Goal: Task Accomplishment & Management: Use online tool/utility

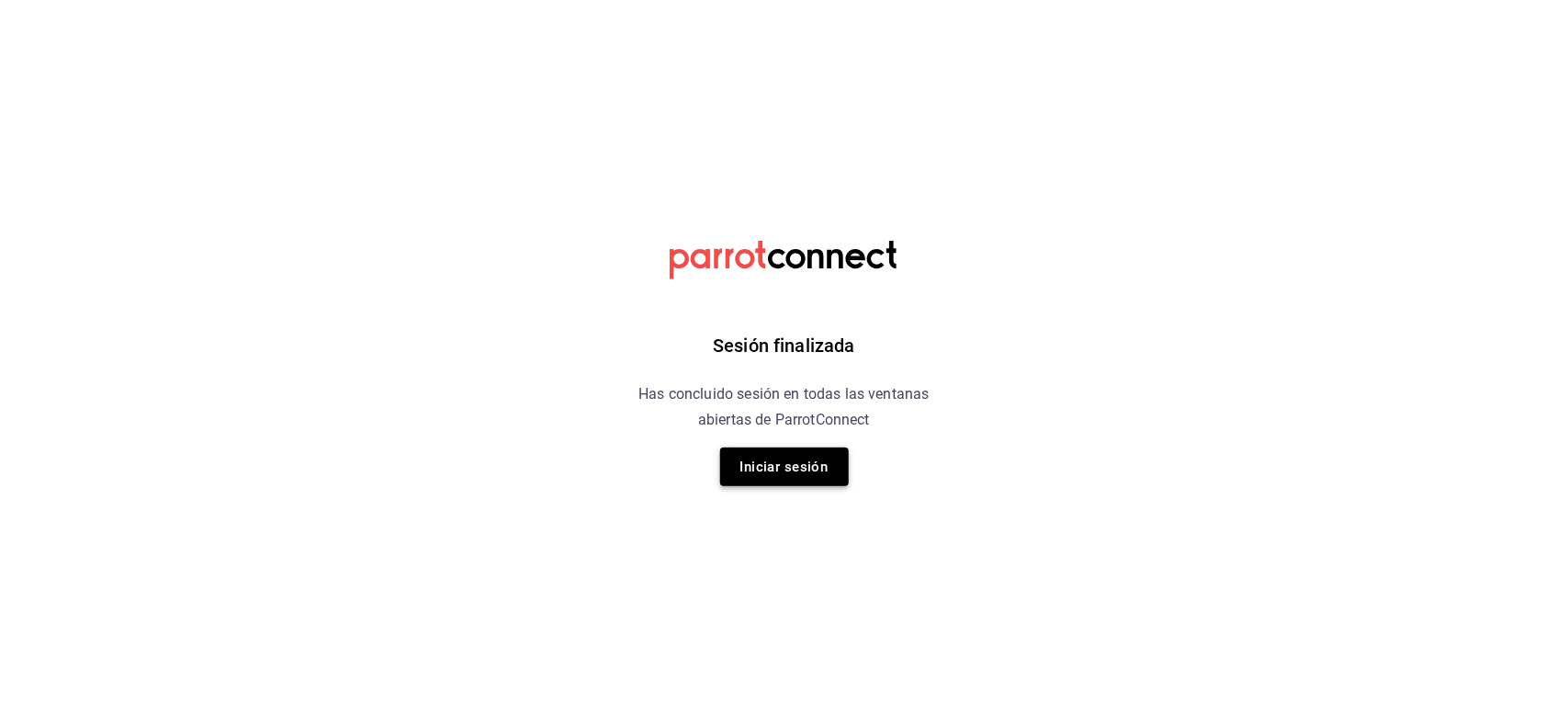
click at [761, 459] on button "Iniciar sesión" at bounding box center [784, 466] width 128 height 39
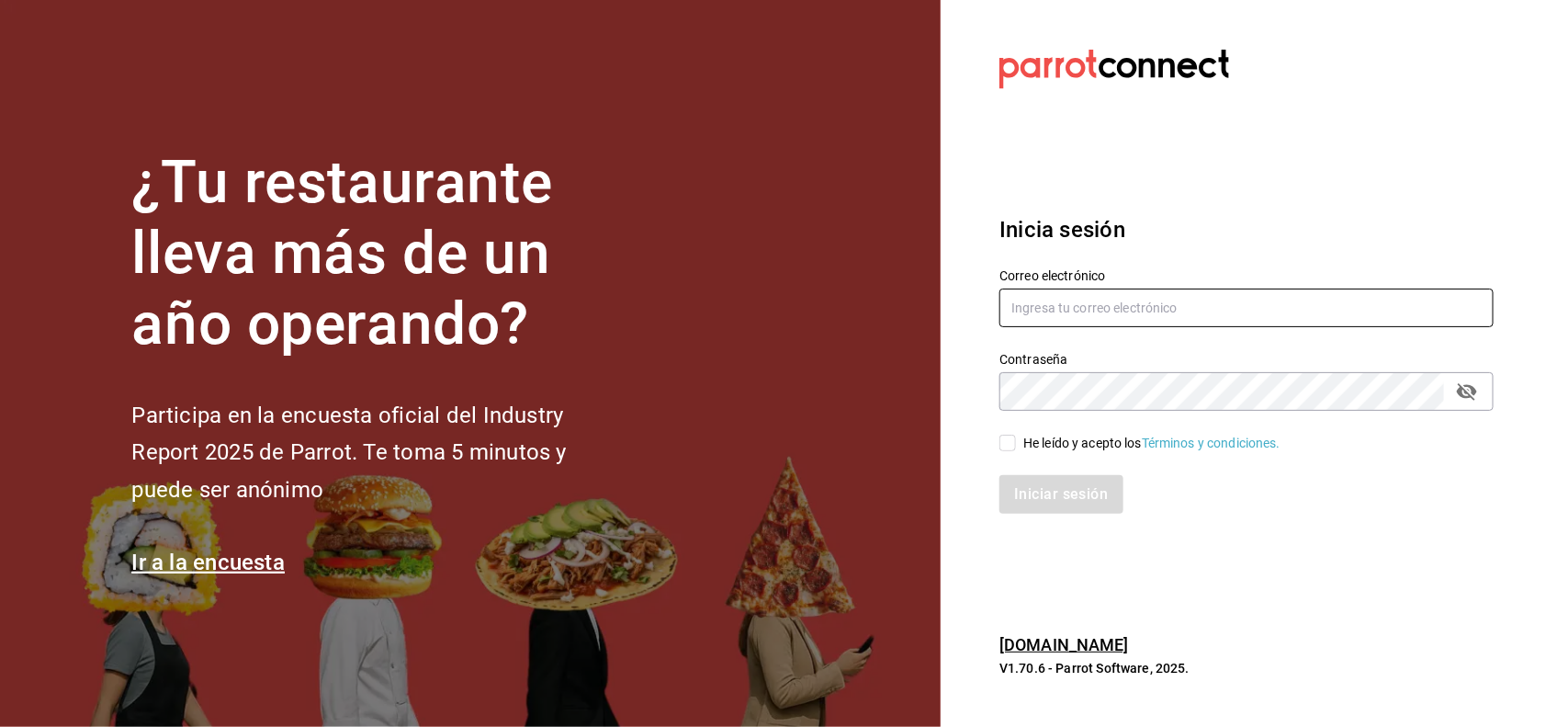
type input "[PERSON_NAME][EMAIL_ADDRESS][DOMAIN_NAME]"
click at [1012, 451] on input "He leído y acepto los Términos y condiciones." at bounding box center [1007, 443] width 17 height 17
checkbox input "true"
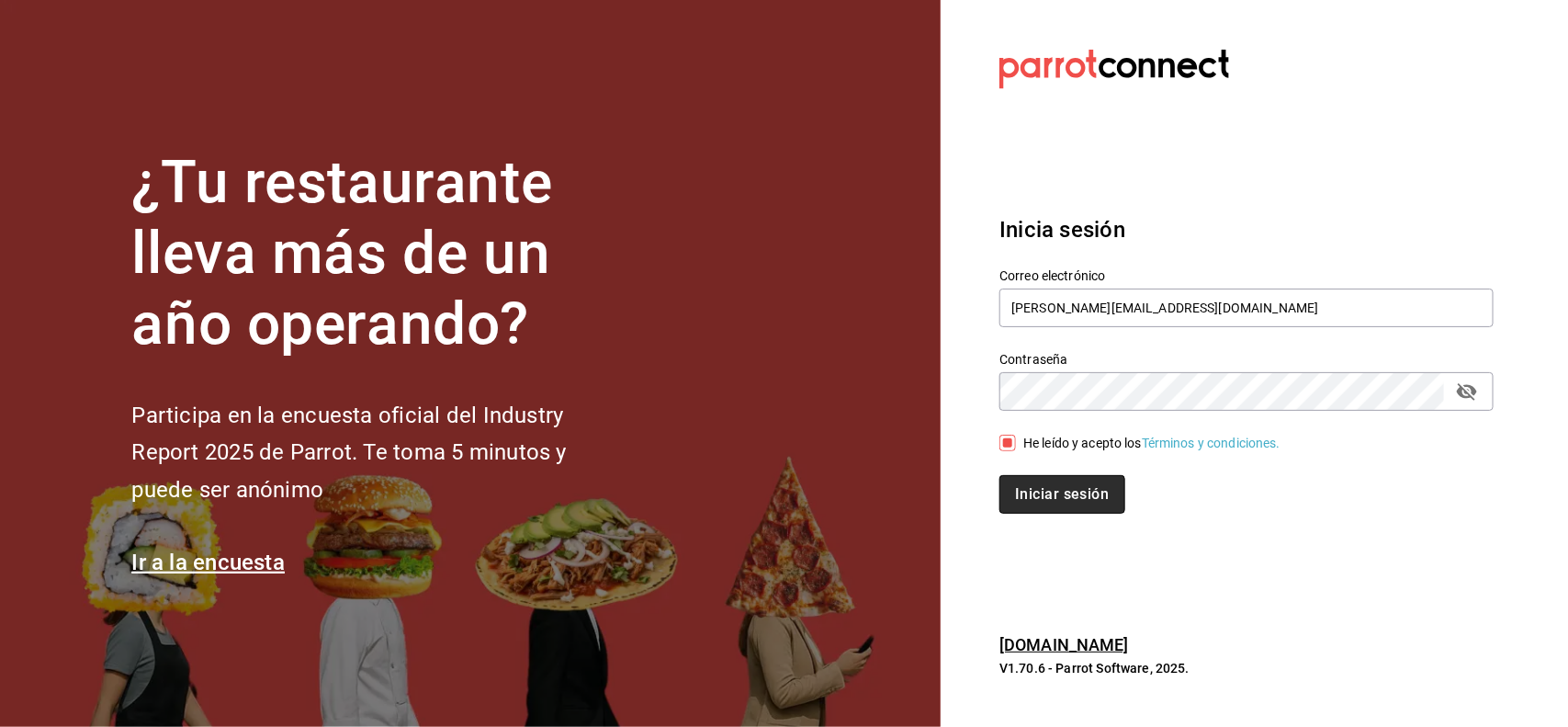
click at [1026, 488] on button "Iniciar sesión" at bounding box center [1062, 494] width 125 height 39
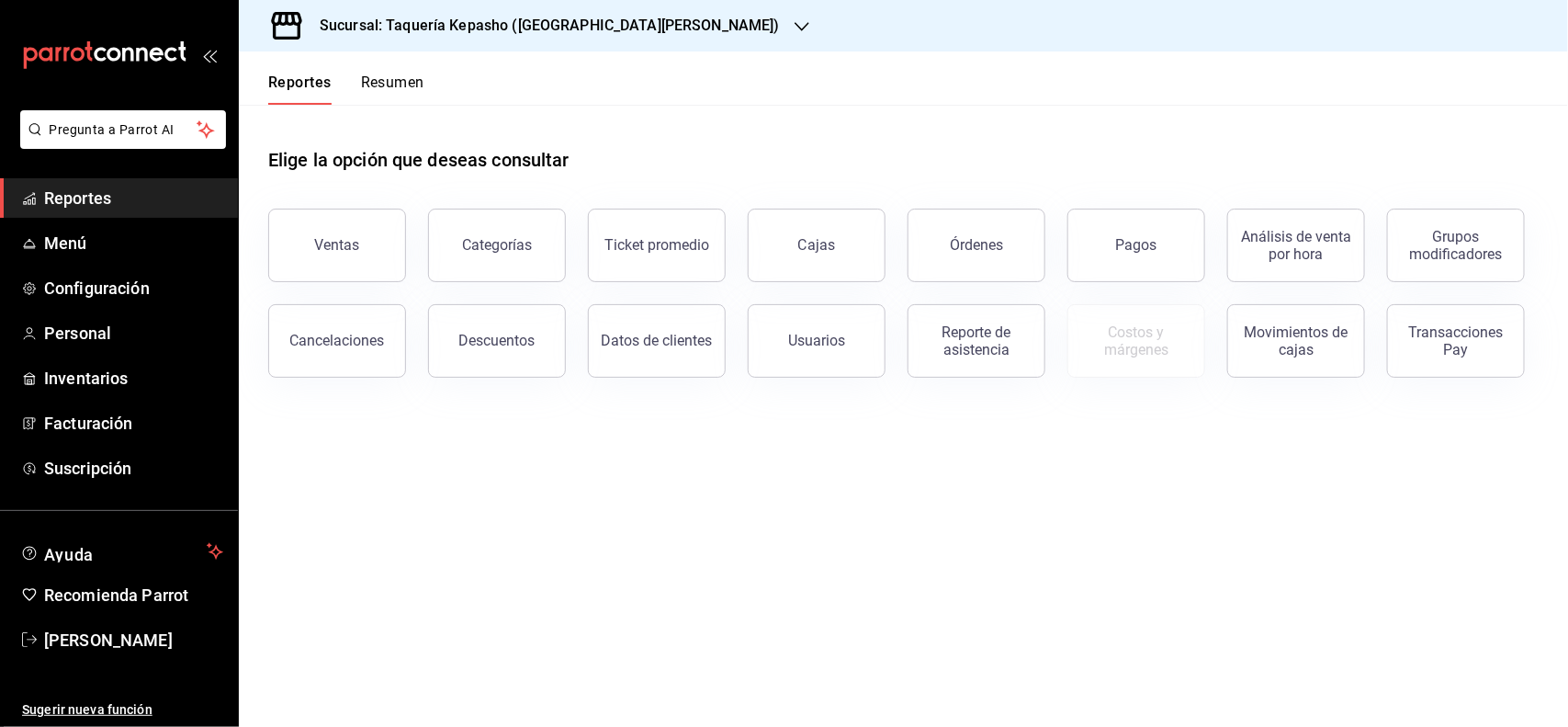
click at [498, 40] on div "Sucursal: Taquería Kepasho ([GEOGRAPHIC_DATA][PERSON_NAME])" at bounding box center [535, 26] width 563 height 52
click at [461, 106] on div "Taquería Kepasho (Tec)" at bounding box center [378, 121] width 278 height 42
click at [398, 90] on button "Resumen" at bounding box center [393, 89] width 64 height 31
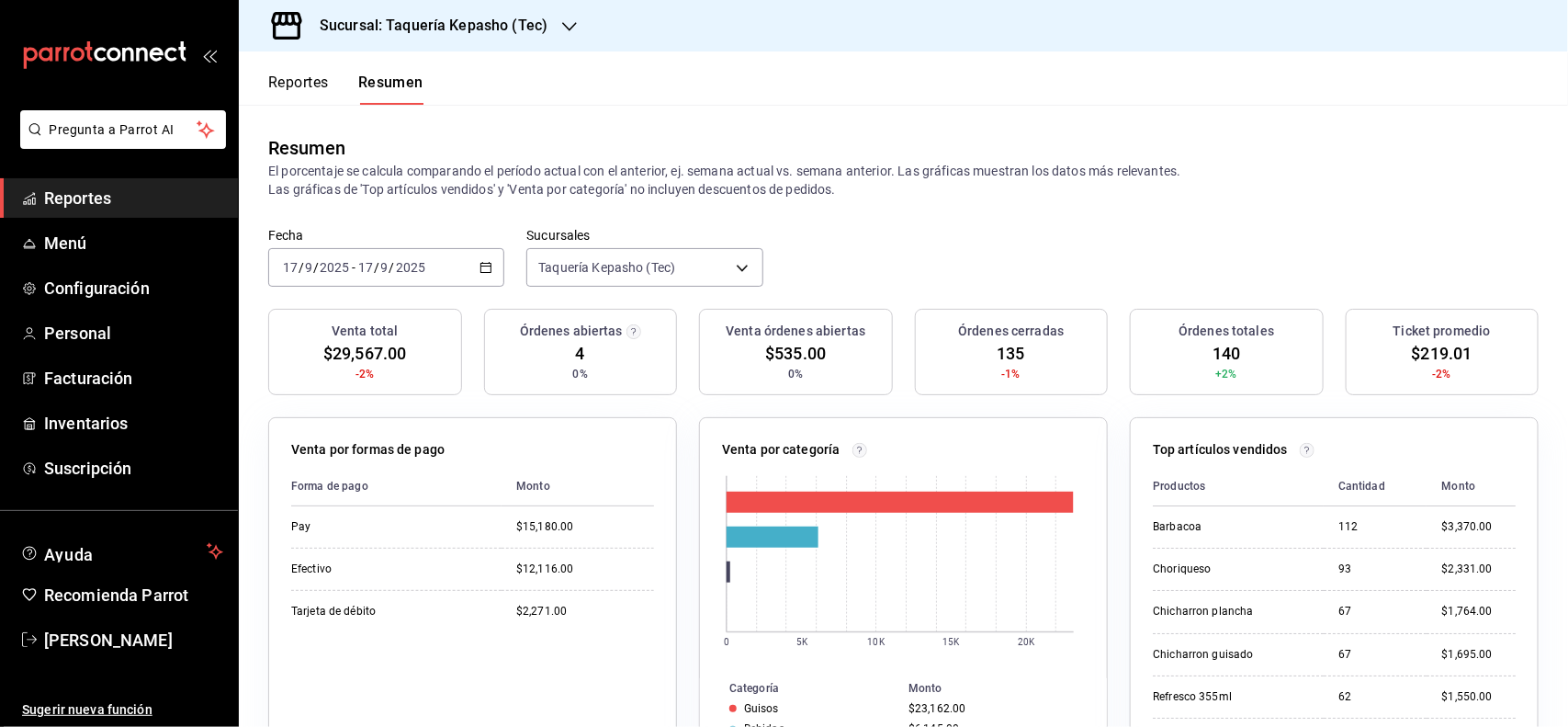
click at [300, 85] on button "Reportes" at bounding box center [298, 89] width 61 height 31
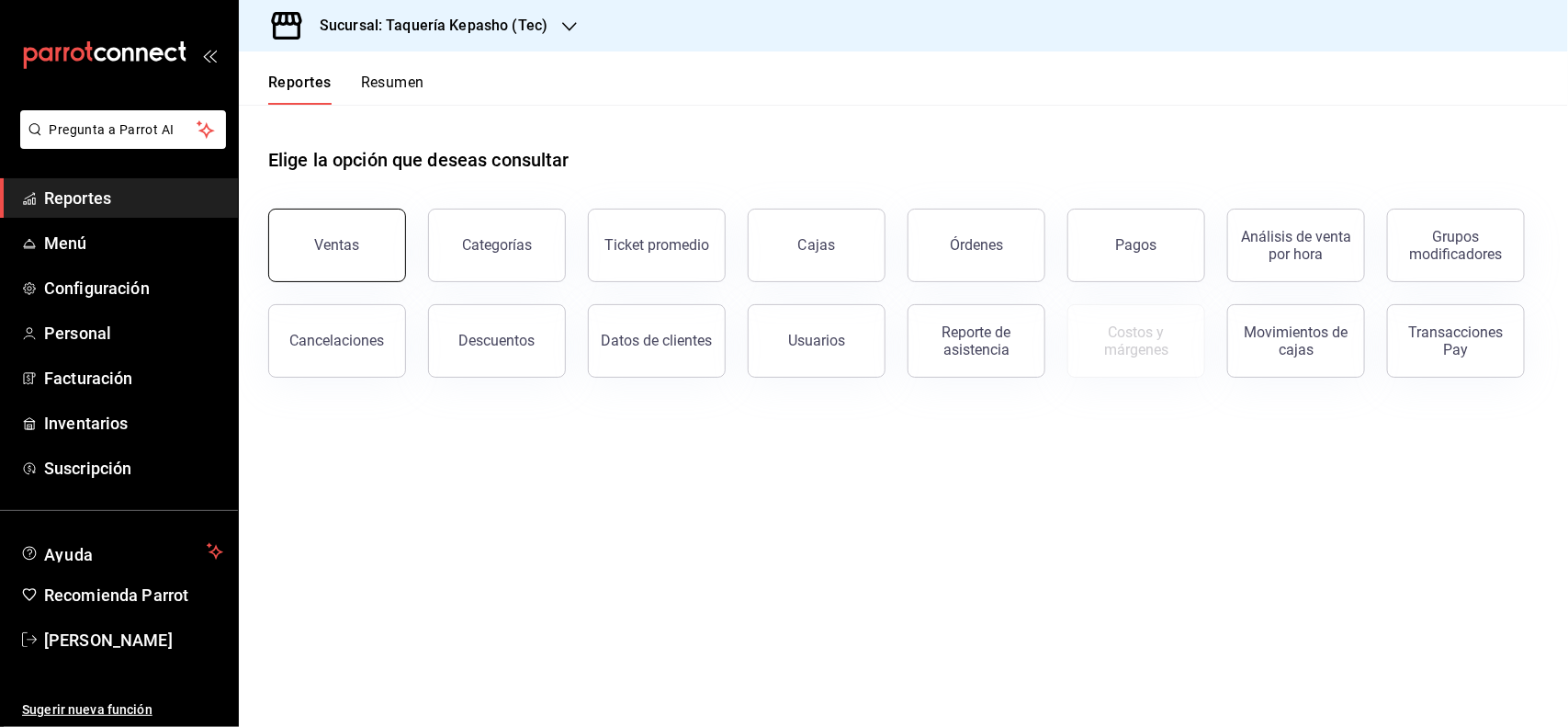
click at [366, 251] on button "Ventas" at bounding box center [337, 246] width 138 height 74
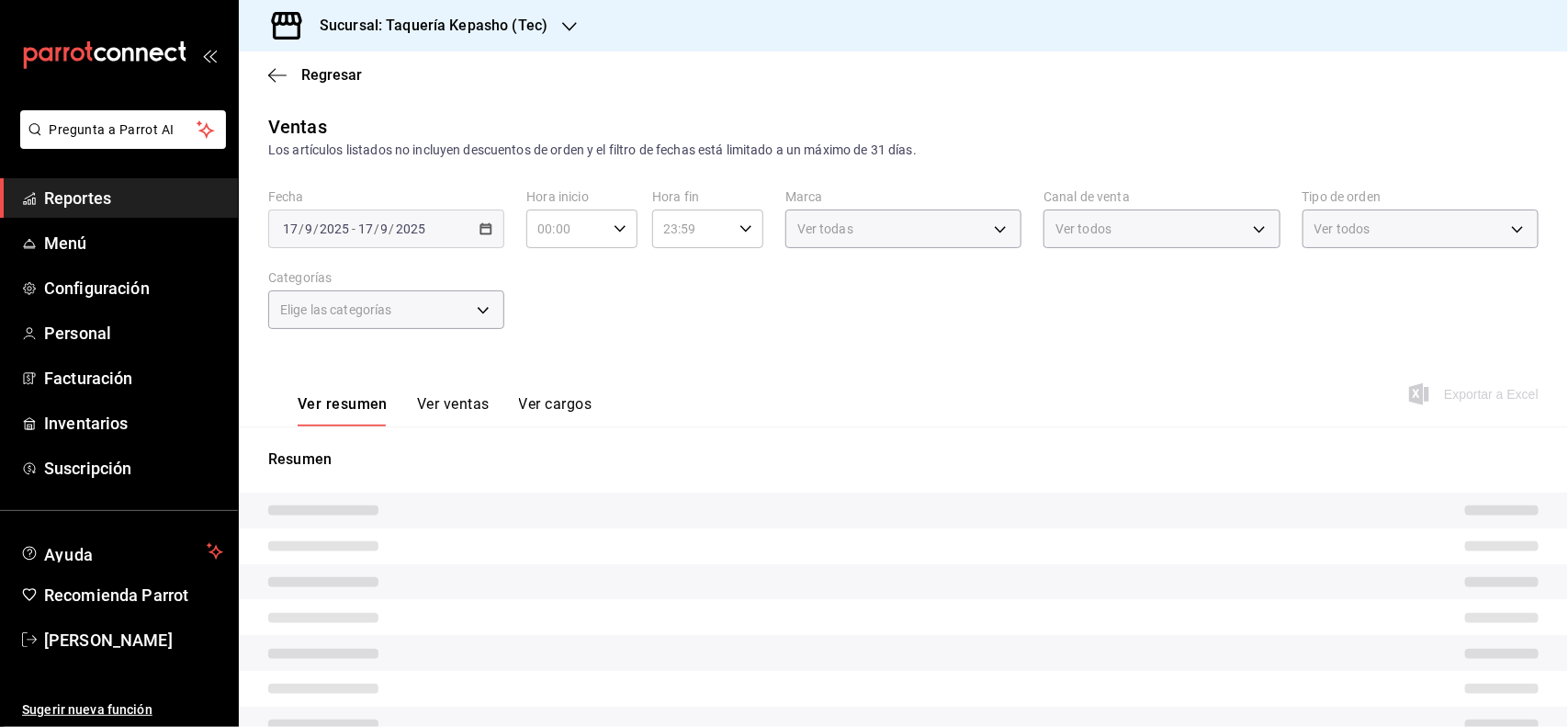
click at [459, 403] on button "Ver ventas" at bounding box center [452, 410] width 73 height 31
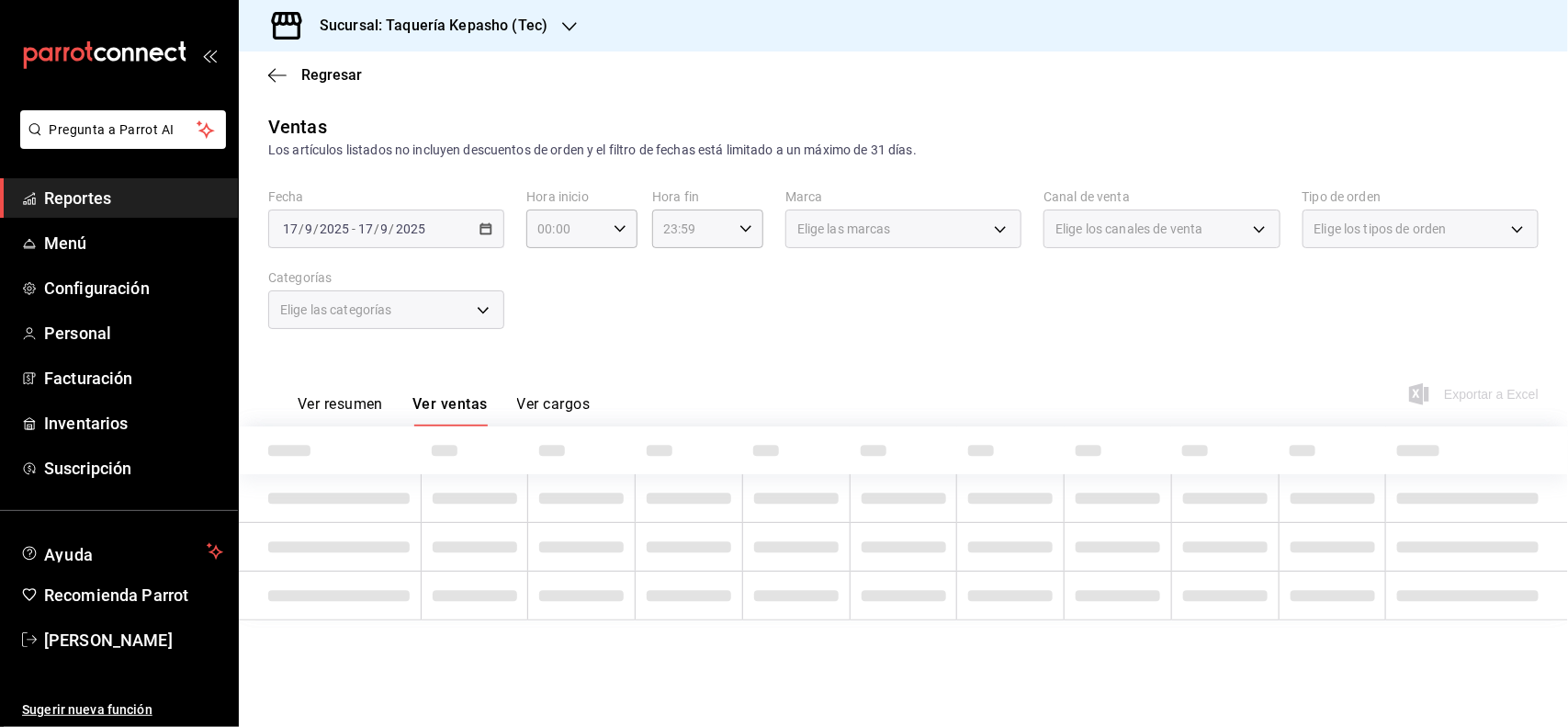
click at [460, 318] on div "Elige las categorías" at bounding box center [386, 309] width 236 height 39
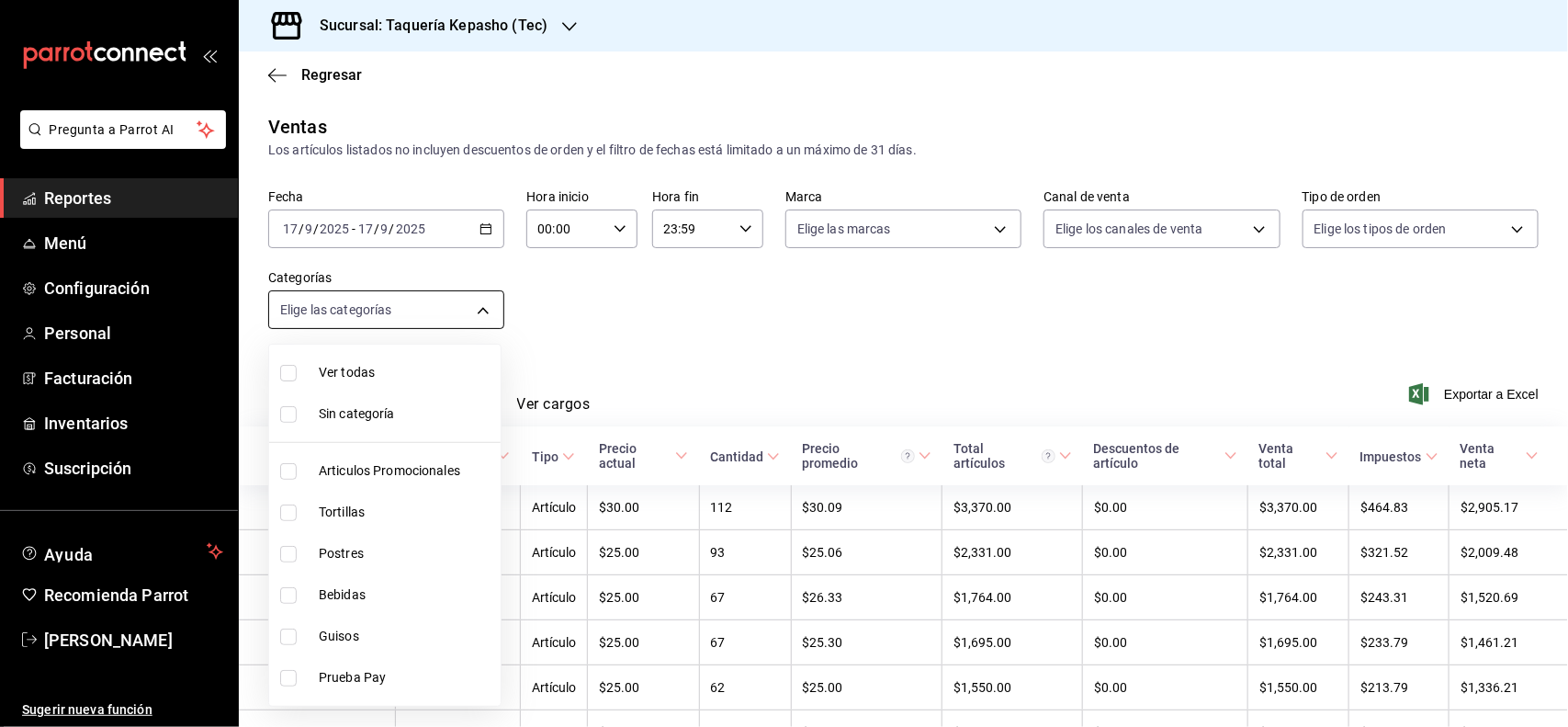
click at [488, 313] on body "Pregunta a Parrot AI Reportes Menú Configuración Personal Facturación Inventari…" at bounding box center [784, 363] width 1568 height 727
click at [400, 556] on span "Postres" at bounding box center [405, 553] width 174 height 19
type input "80394fb5-4f8c-4364-8ccf-133ca3d1566e"
checkbox input "true"
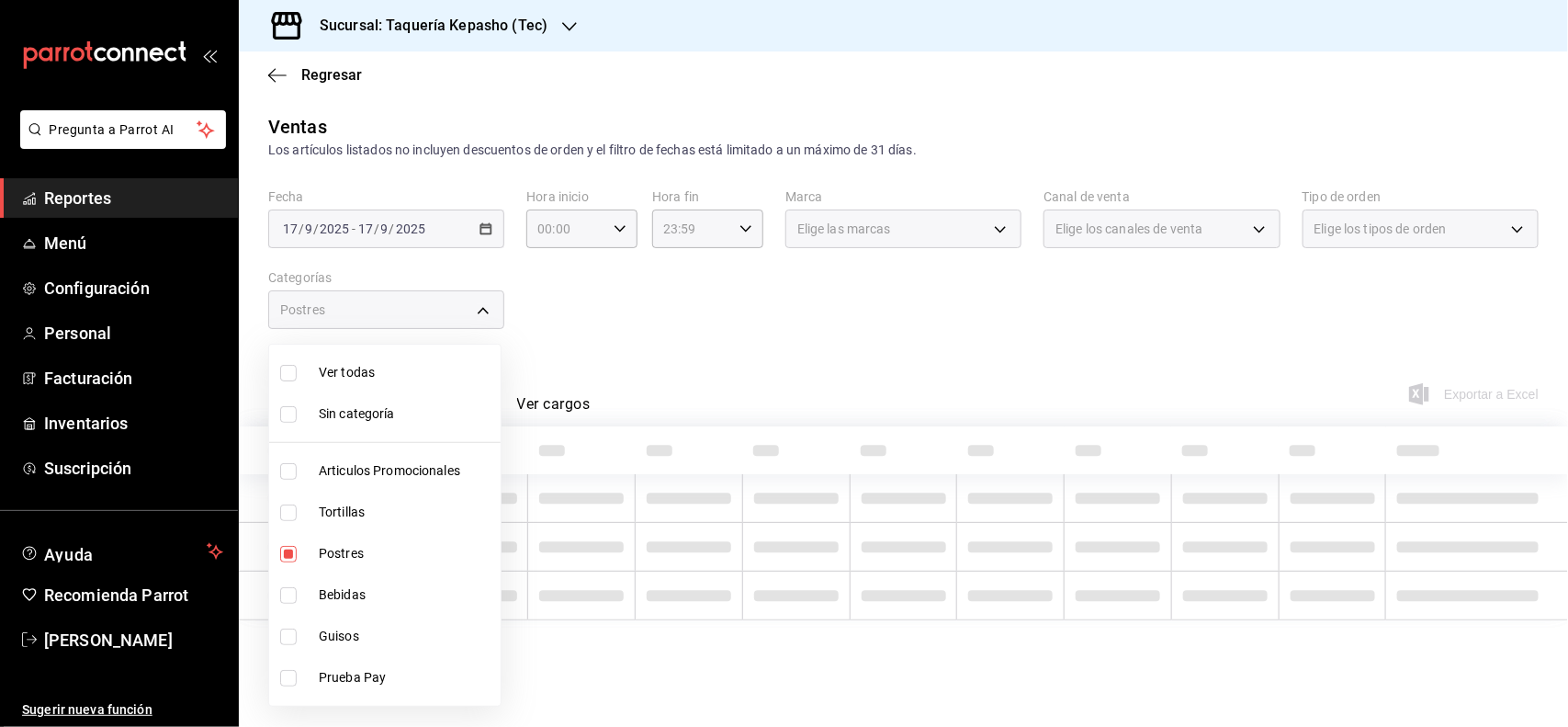
click at [760, 326] on div at bounding box center [784, 363] width 1568 height 727
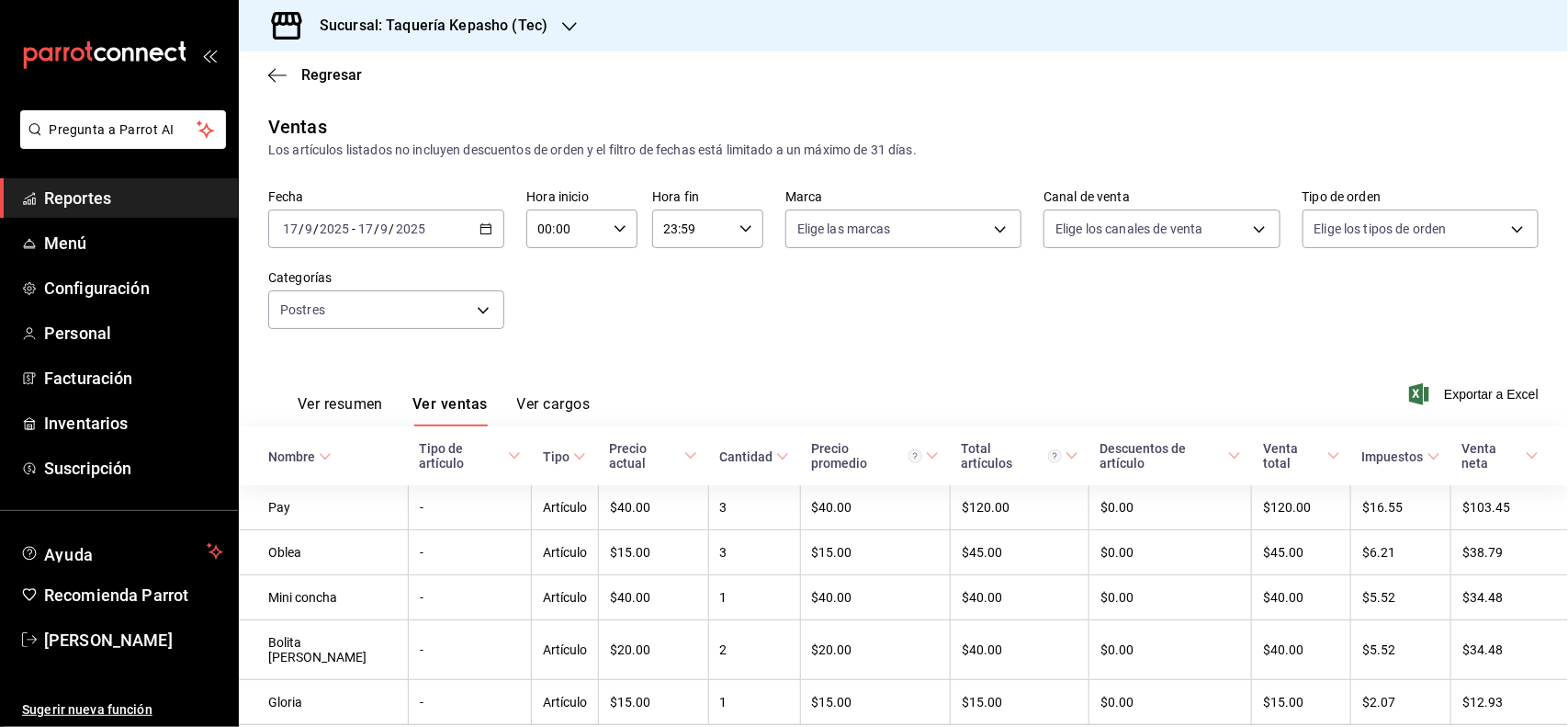
click at [482, 223] on icon "button" at bounding box center [485, 229] width 13 height 13
click at [369, 451] on span "Rango de fechas" at bounding box center [354, 449] width 142 height 19
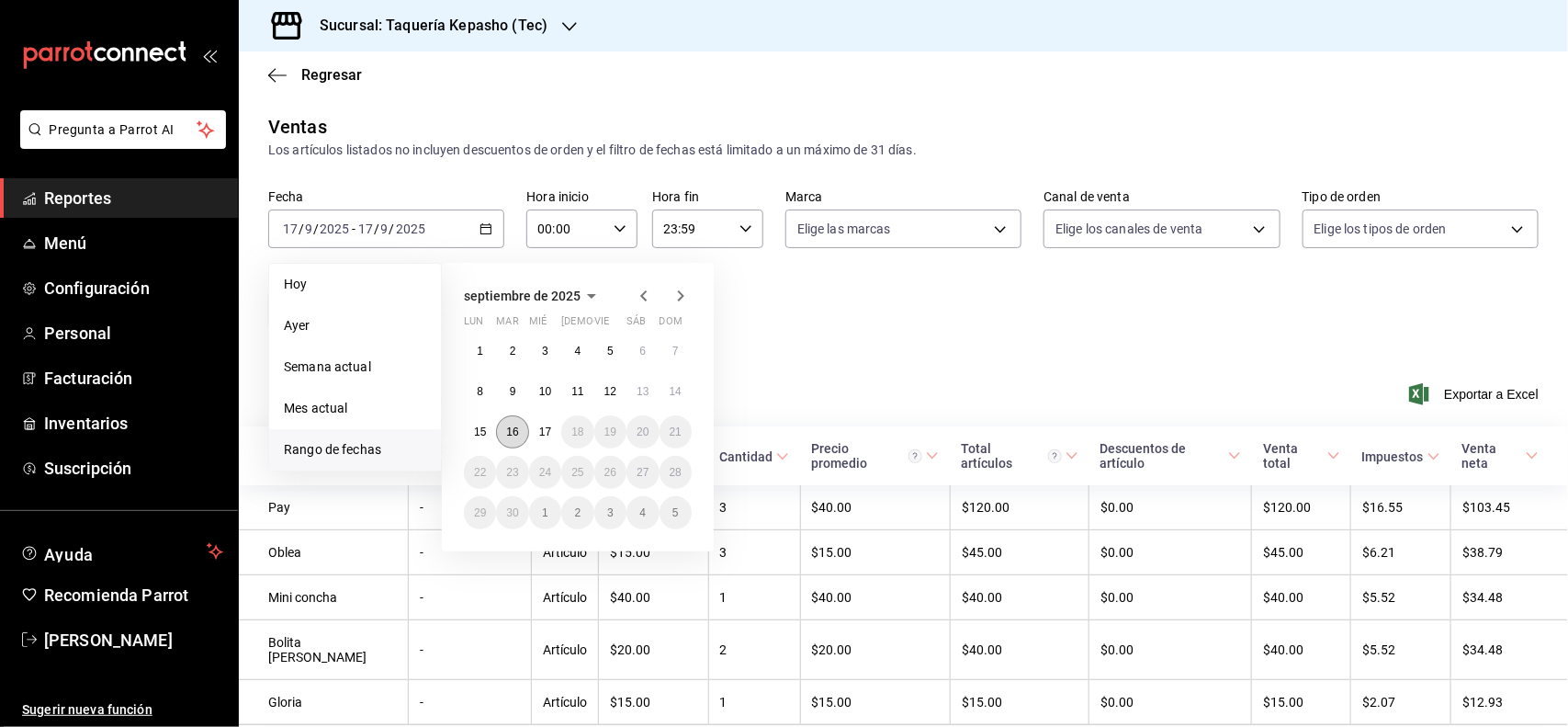
click at [522, 435] on button "16" at bounding box center [512, 431] width 32 height 33
click at [544, 432] on abbr "17" at bounding box center [545, 432] width 12 height 13
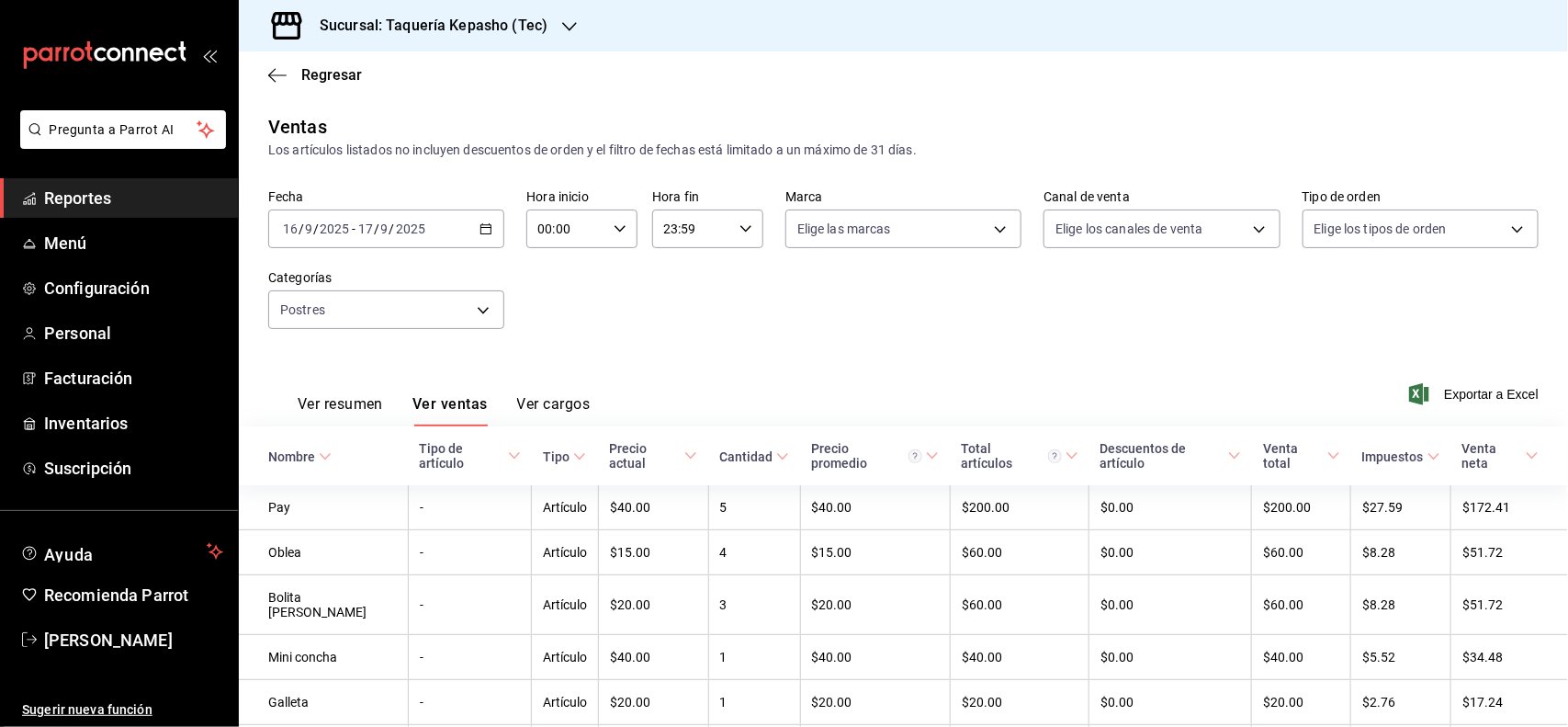
scroll to position [84, 0]
